Goal: Transaction & Acquisition: Obtain resource

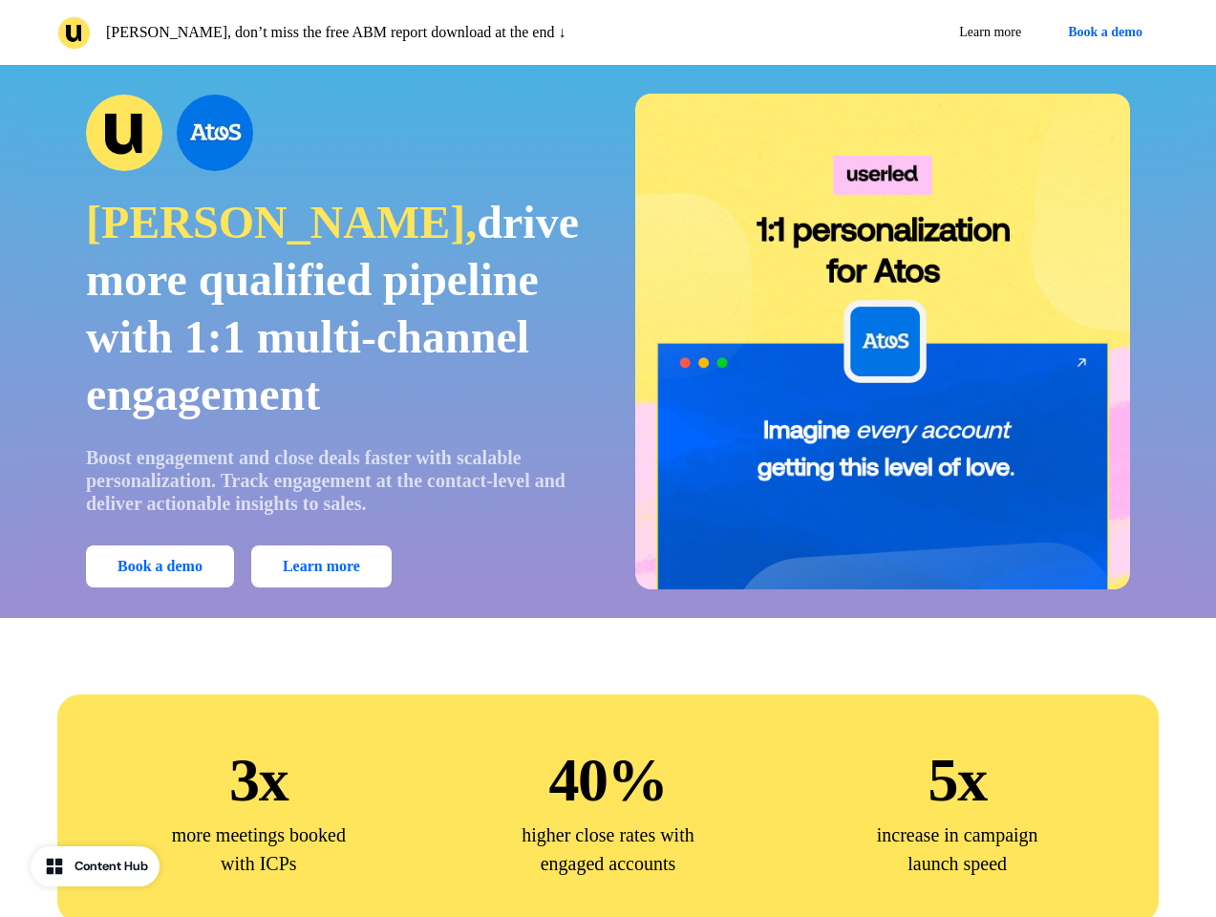
click at [607, 32] on div "[PERSON_NAME], don’t miss the free ABM report download at the end ↓ Learn more …" at bounding box center [608, 32] width 1216 height 65
click at [329, 32] on p "[PERSON_NAME], don’t miss the free ABM report download at the end ↓" at bounding box center [335, 32] width 459 height 23
click at [887, 32] on div "Learn more Book a demo" at bounding box center [887, 32] width 543 height 34
click at [1101, 32] on button "Book a demo" at bounding box center [1105, 32] width 107 height 34
click at [607, 341] on div "[PERSON_NAME], drive more qualified pipeline with 1:1 multi-channel engagement …" at bounding box center [608, 342] width 1159 height 496
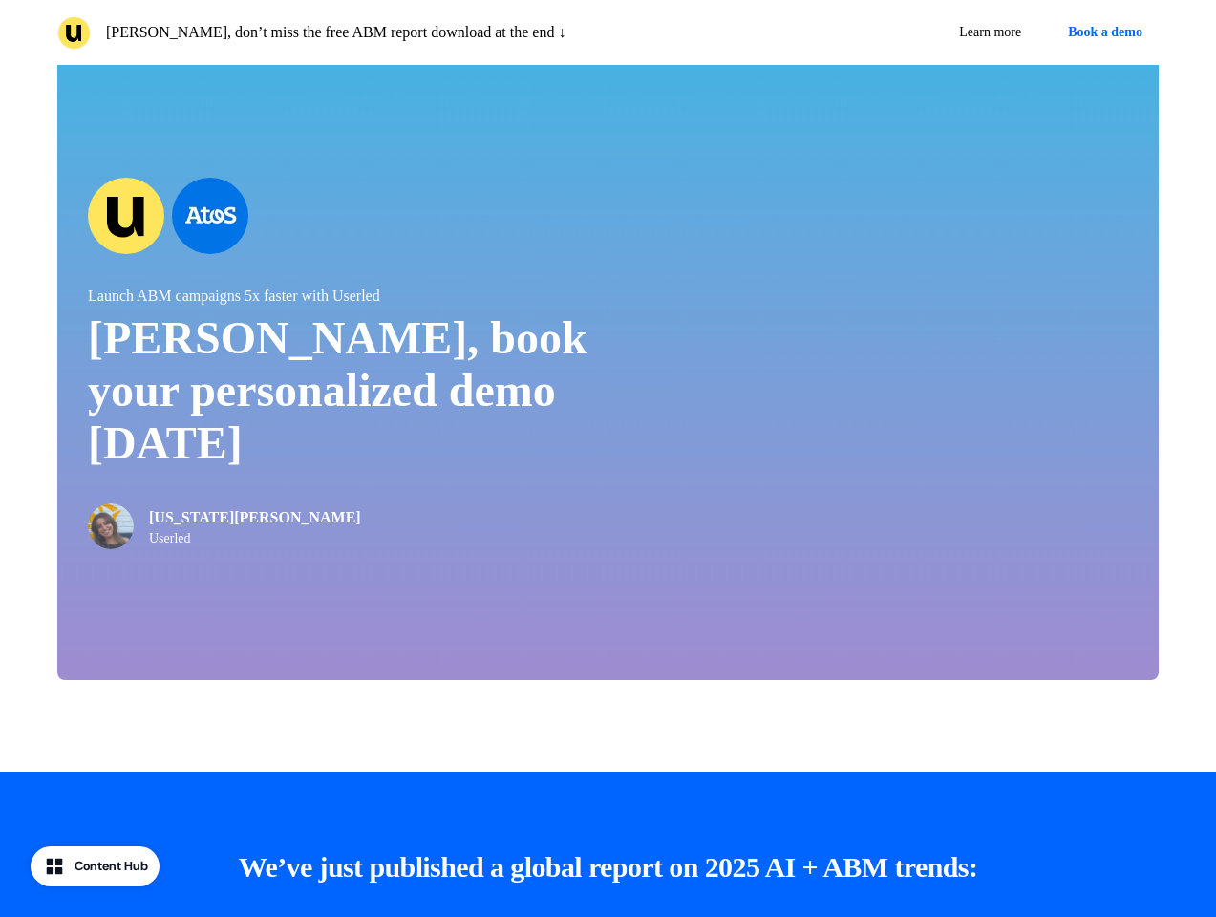
click at [333, 133] on div "Launch ABM campaigns 5x faster with Userled [PERSON_NAME], book your personaliz…" at bounding box center [607, 363] width 1101 height 634
click at [163, 566] on div "Launch ABM campaigns 5x faster with Userled [PERSON_NAME], book your personaliz…" at bounding box center [607, 363] width 1101 height 634
